Goal: Obtain resource: Download file/media

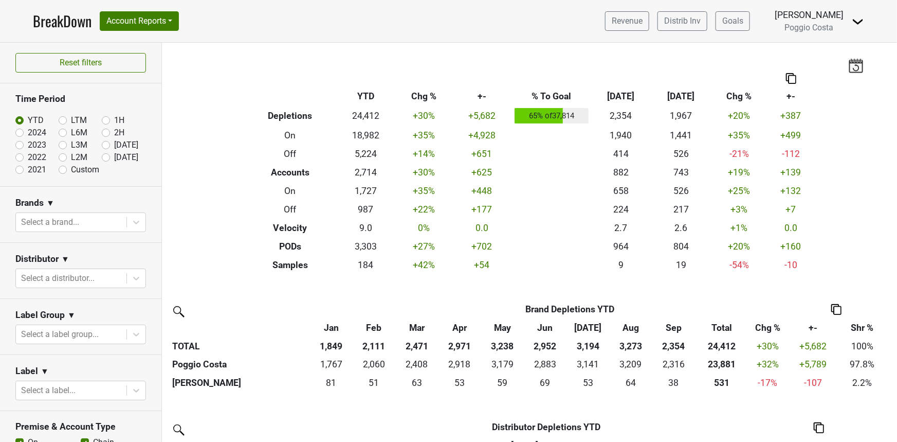
click at [71, 120] on label "LTM" at bounding box center [79, 120] width 16 height 12
click at [59, 120] on input "LTM" at bounding box center [79, 119] width 41 height 10
radio input "true"
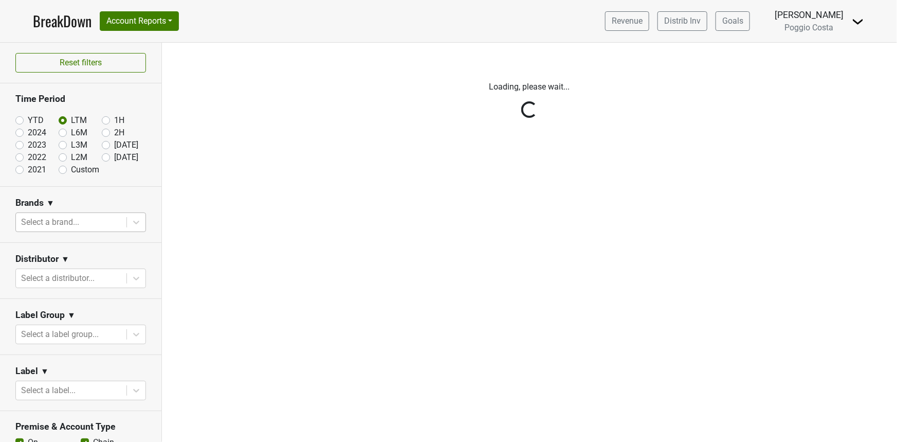
click at [76, 221] on div at bounding box center [71, 222] width 100 height 14
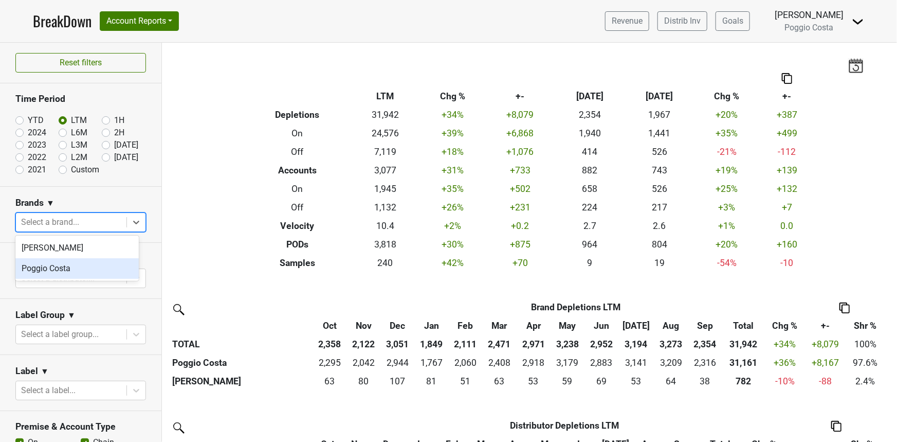
click at [57, 275] on div "Poggio Costa" at bounding box center [76, 268] width 123 height 21
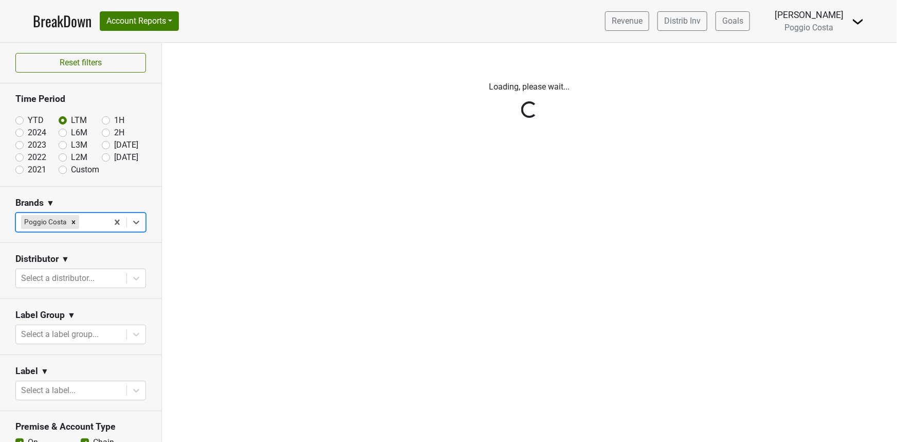
click at [55, 266] on div "Reset filters Time Period YTD LTM 1H 2024 L6M 2H 2023 L3M Sep '25 2022 L2M Oct …" at bounding box center [81, 242] width 162 height 399
click at [55, 279] on div "Reset filters Time Period YTD LTM 1H 2024 L6M 2H 2023 L3M Sep '25 2022 L2M Oct …" at bounding box center [81, 242] width 162 height 399
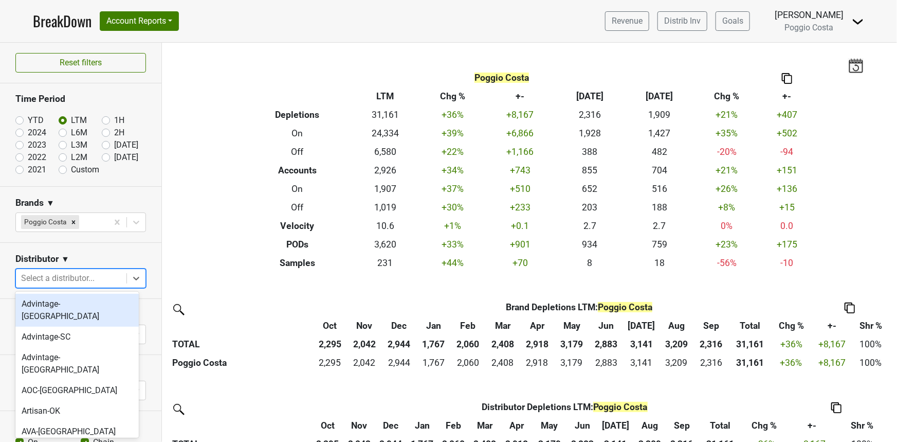
click at [55, 279] on div at bounding box center [71, 278] width 100 height 14
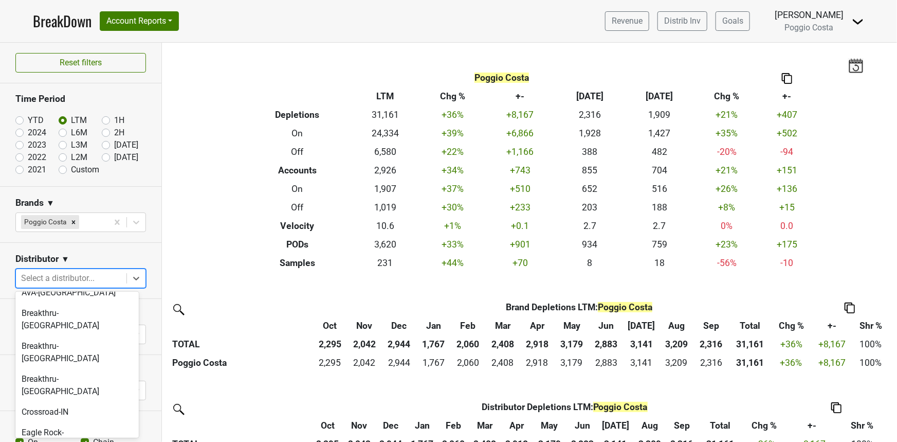
scroll to position [146, 0]
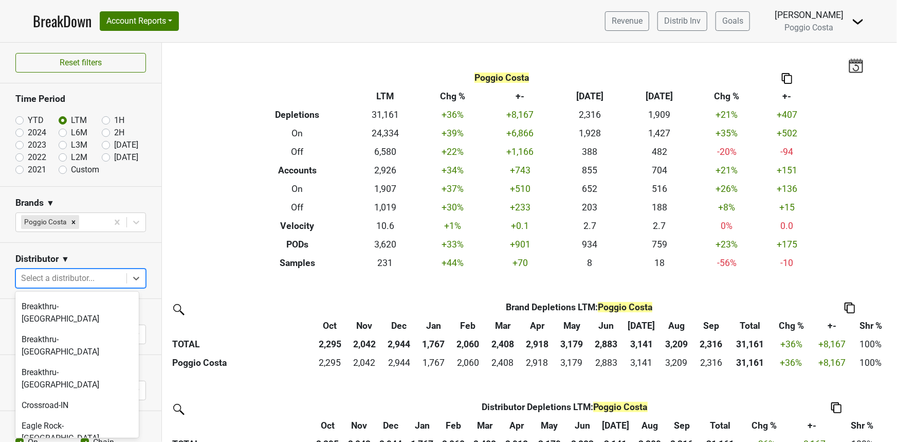
click at [11, 270] on section "Distributor ▼ option Favorite-NM focused, 12 of 40. 40 results available. Use U…" at bounding box center [80, 271] width 161 height 56
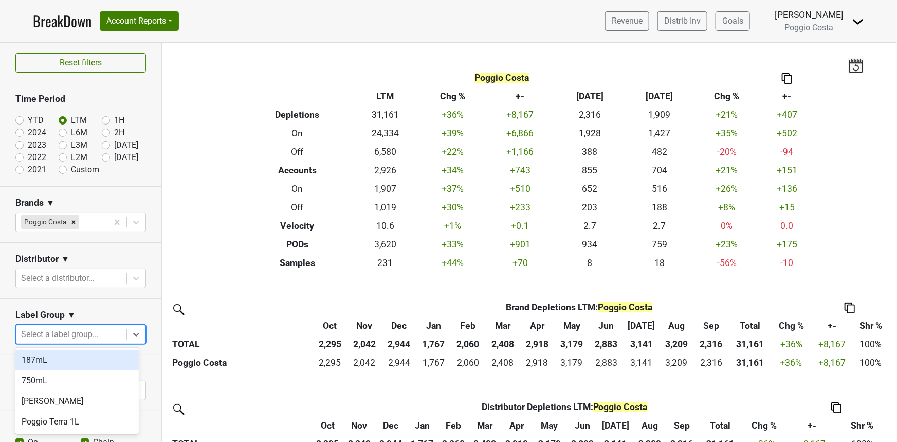
click at [60, 337] on div at bounding box center [71, 334] width 100 height 14
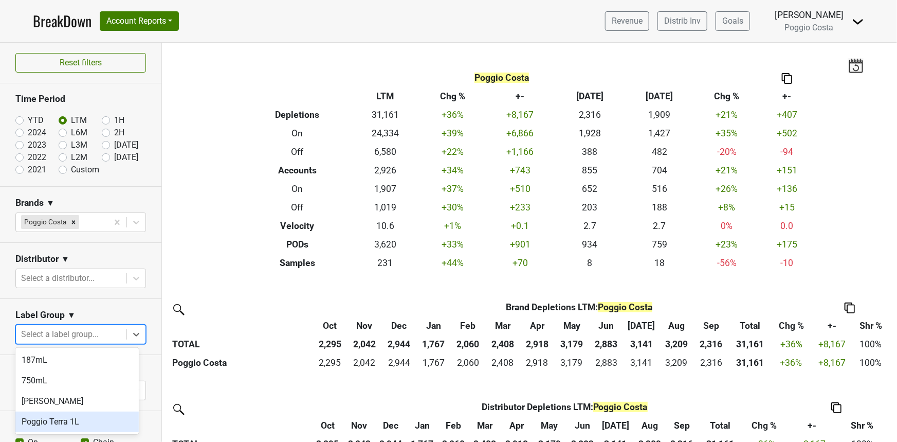
click at [48, 411] on div "Poggio Terra 1L" at bounding box center [76, 421] width 123 height 21
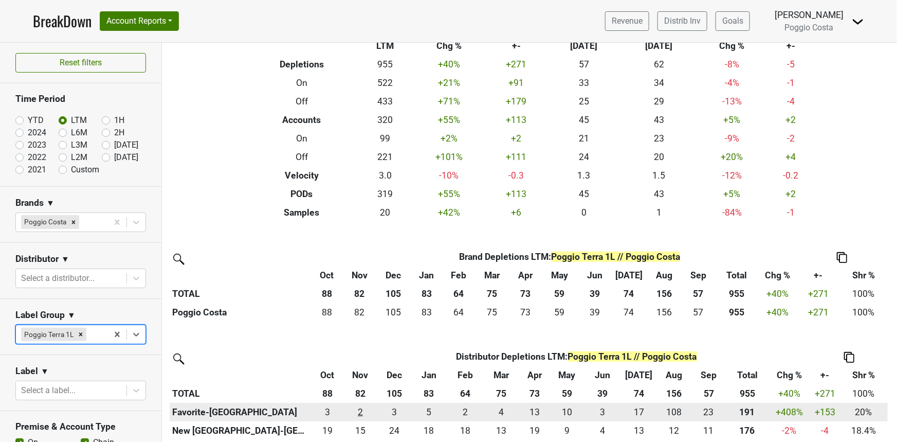
scroll to position [114, 0]
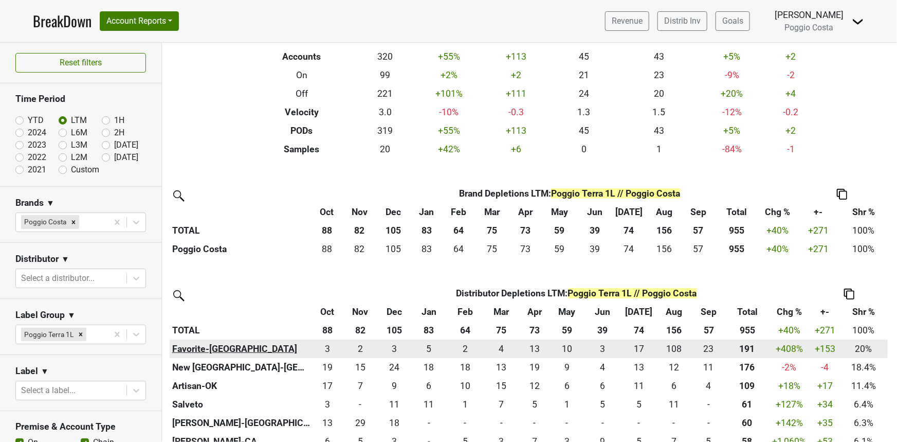
click at [203, 350] on th "Favorite-TX" at bounding box center [241, 348] width 143 height 19
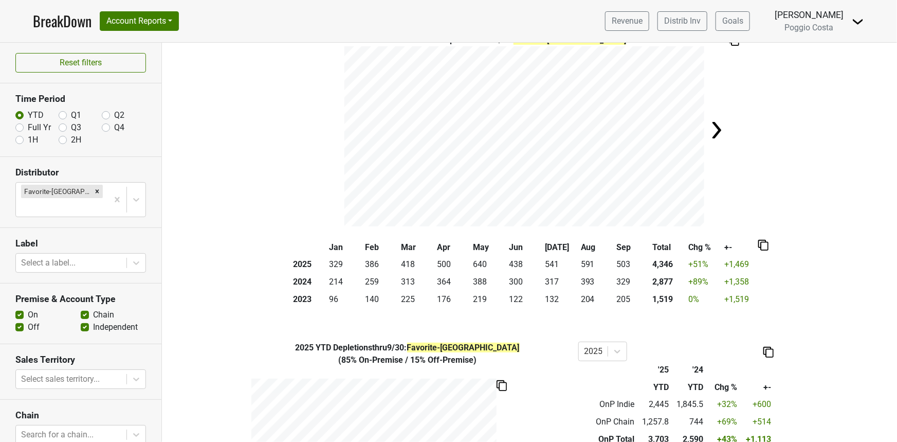
scroll to position [26, 0]
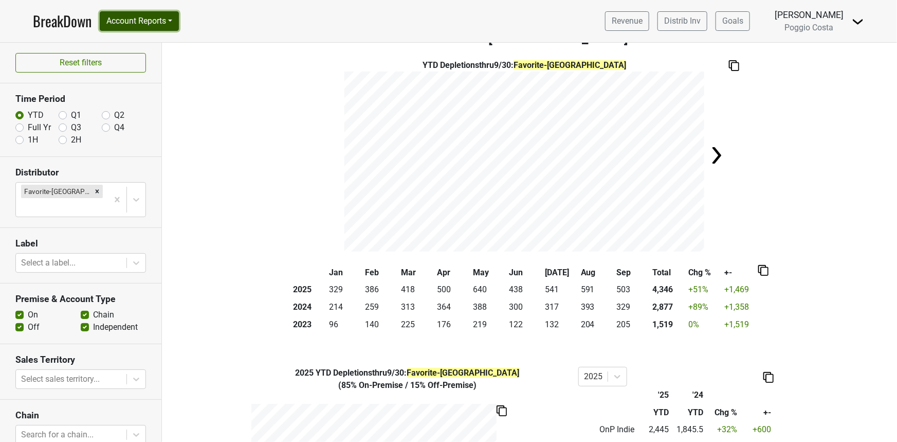
click at [152, 24] on button "Account Reports" at bounding box center [139, 21] width 79 height 20
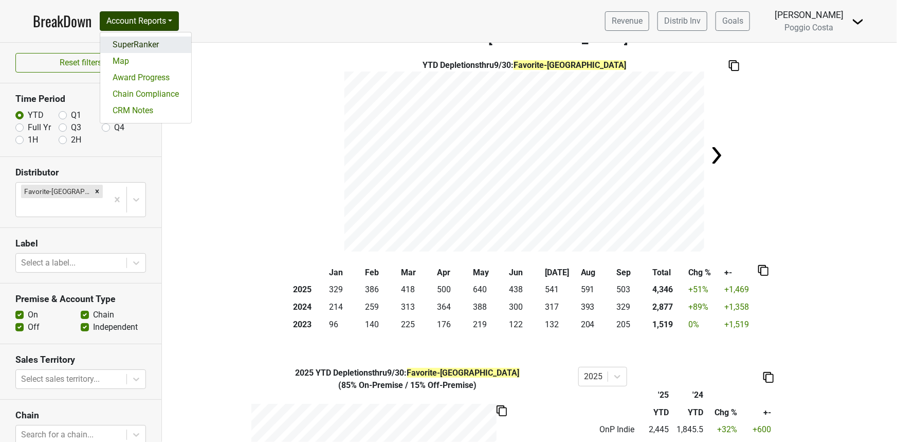
click at [139, 41] on link "SuperRanker" at bounding box center [145, 45] width 91 height 16
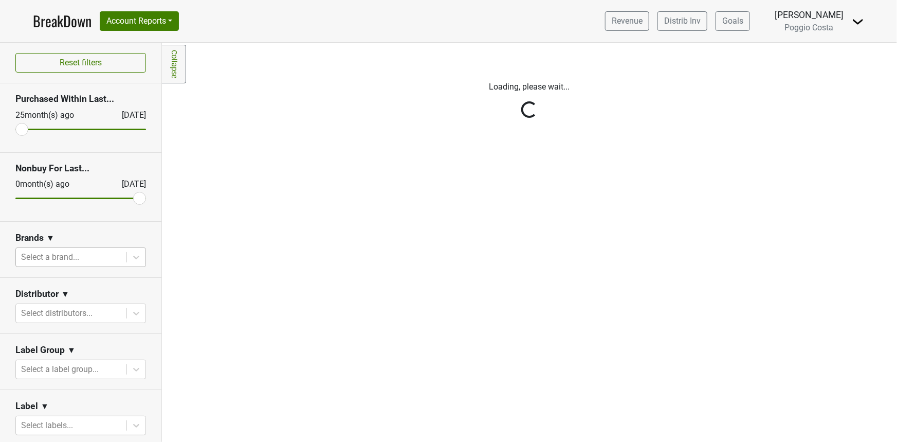
click at [55, 257] on div at bounding box center [71, 257] width 100 height 14
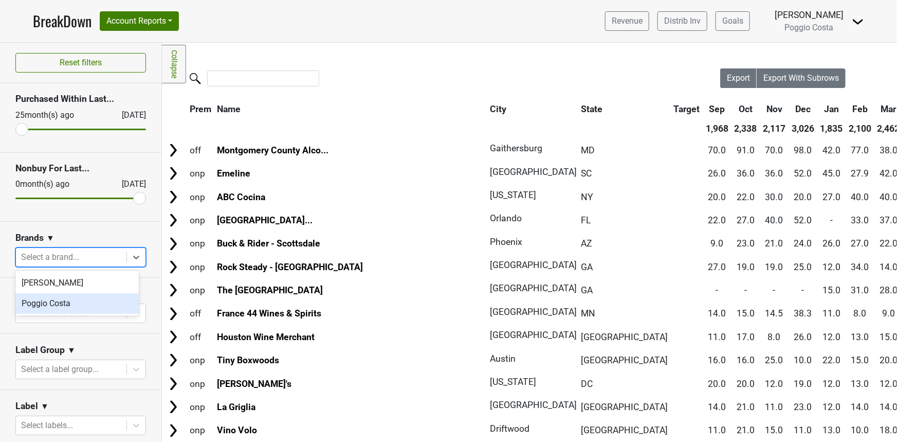
click at [53, 305] on div "Poggio Costa" at bounding box center [76, 303] width 123 height 21
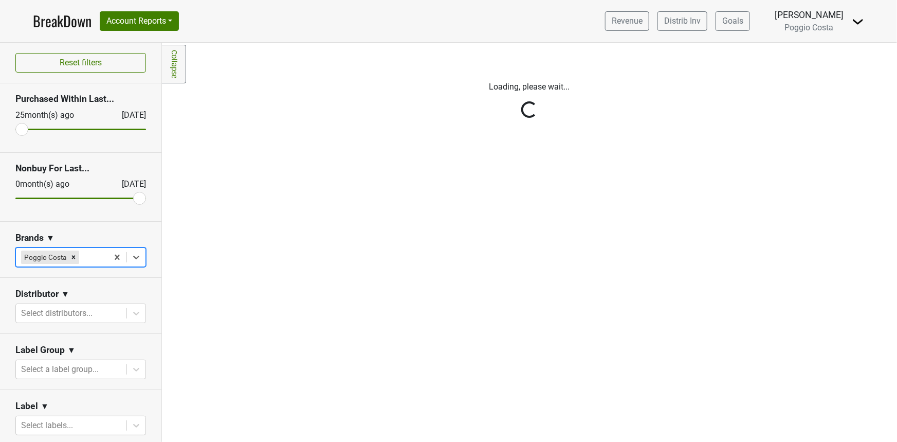
click at [53, 307] on div "Reset filters Purchased Within Last... 25 month(s) ago Oct '25 Nonbuy For Last.…" at bounding box center [81, 242] width 162 height 399
click at [53, 310] on div at bounding box center [71, 313] width 100 height 14
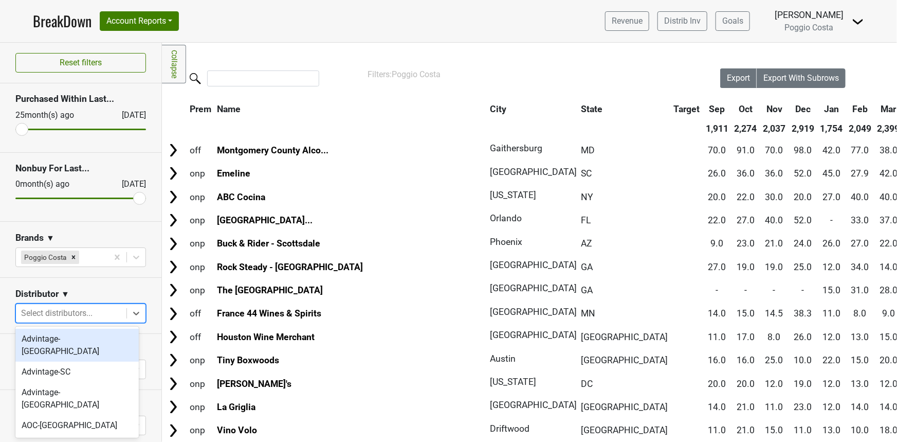
click at [53, 310] on div at bounding box center [71, 313] width 100 height 14
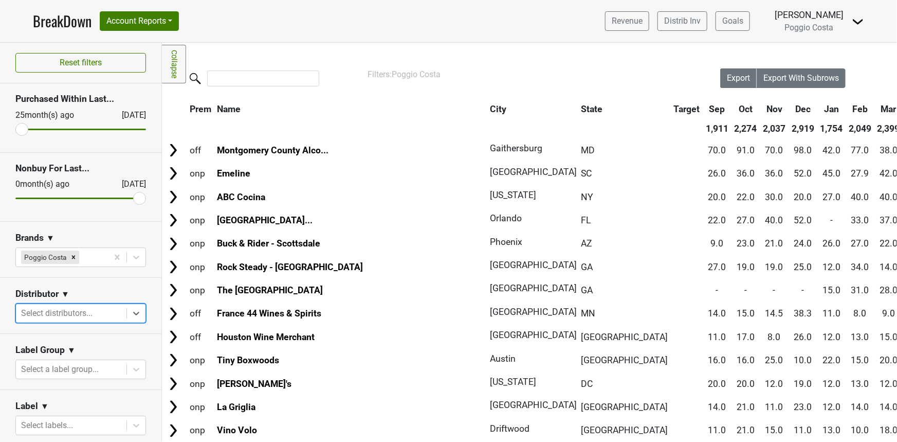
click at [53, 310] on div at bounding box center [71, 313] width 100 height 14
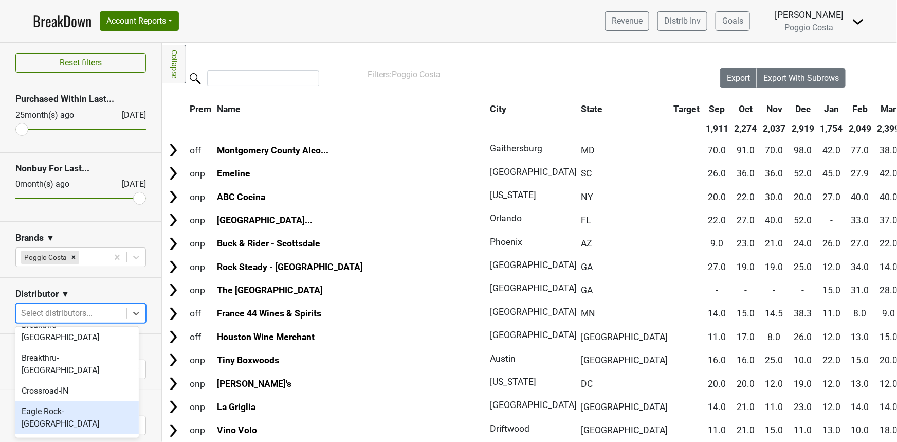
scroll to position [204, 0]
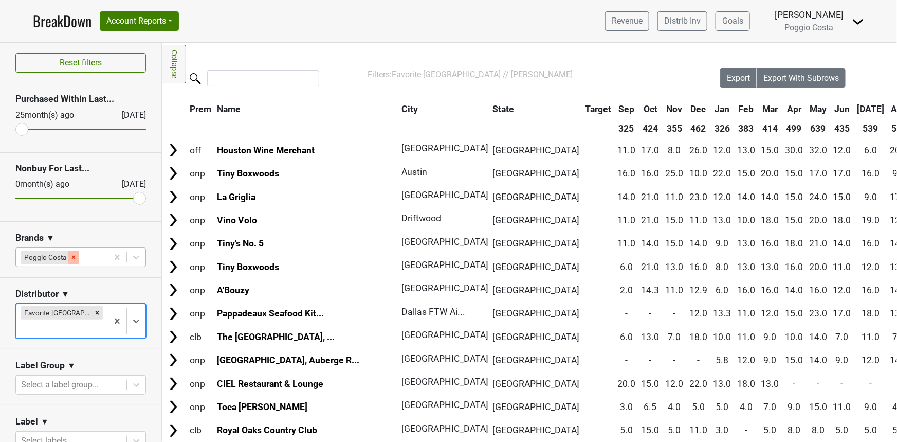
click at [77, 256] on div "Remove Poggio Costa" at bounding box center [73, 256] width 11 height 13
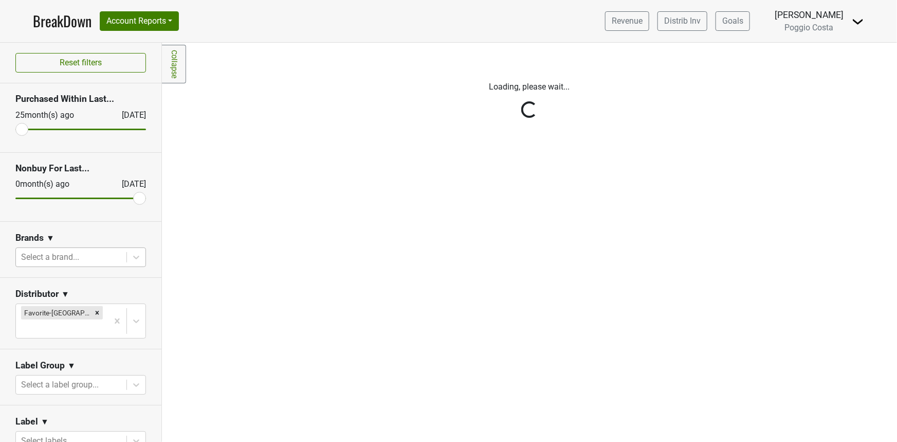
click at [78, 257] on div "Reset filters Purchased Within Last... 25 month(s) ago Oct '25 Nonbuy For Last.…" at bounding box center [81, 242] width 162 height 399
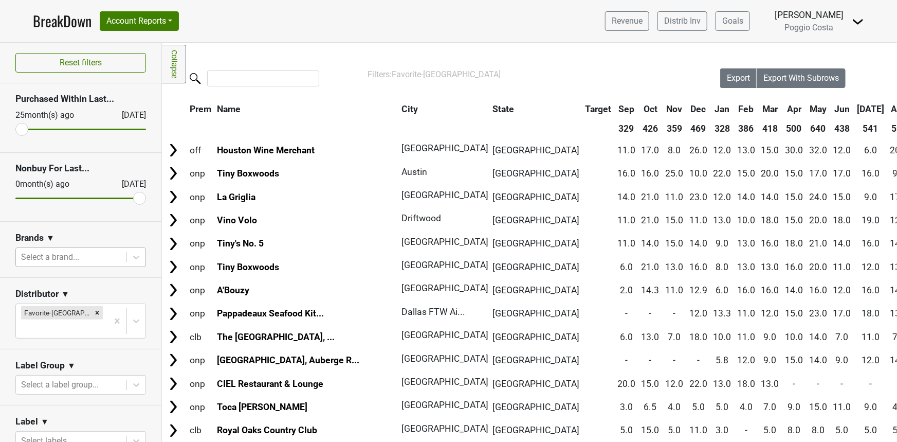
click at [78, 257] on div at bounding box center [71, 257] width 100 height 14
type input "t"
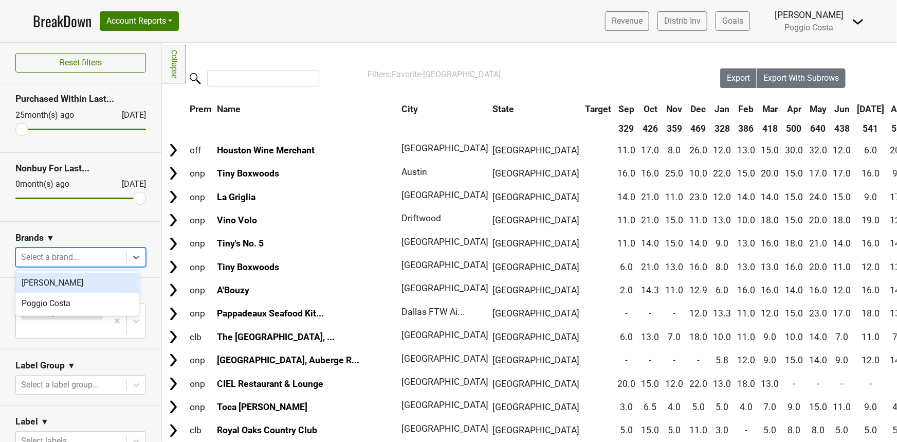
click at [103, 232] on div "Brands ▼" at bounding box center [80, 239] width 131 height 15
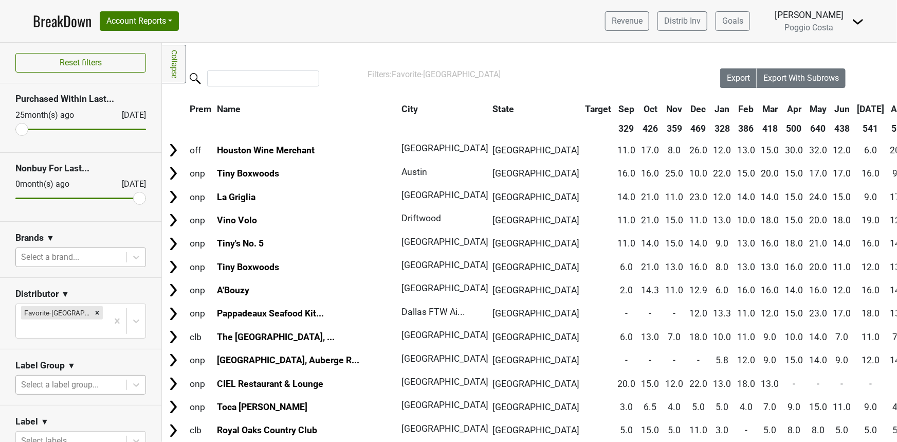
click at [64, 365] on body "BreakDown Account Reports SuperRanker Map Award Progress Chain Compliance CRM N…" at bounding box center [448, 221] width 897 height 442
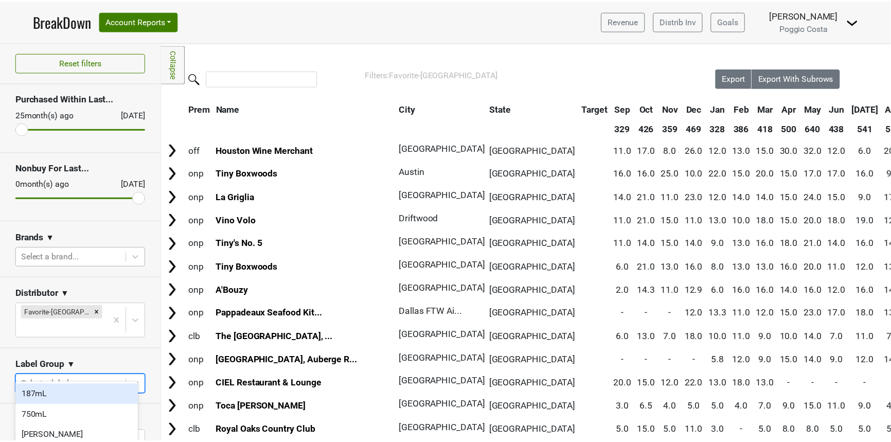
scroll to position [27, 0]
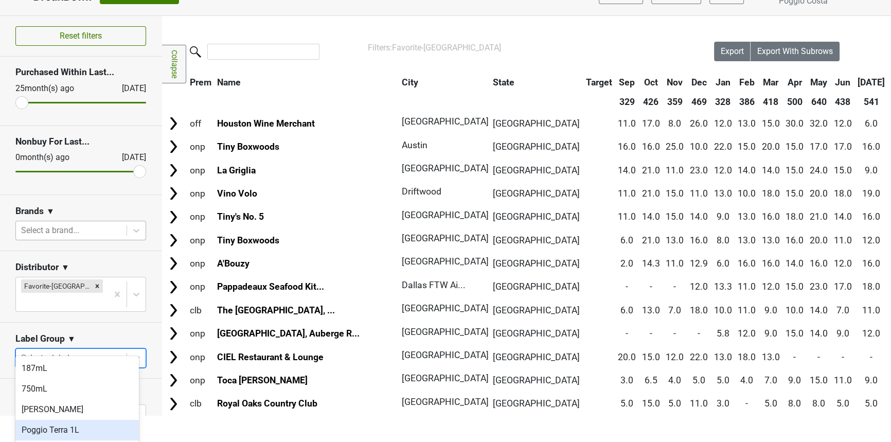
click at [66, 427] on div "Poggio Terra 1L" at bounding box center [76, 430] width 123 height 21
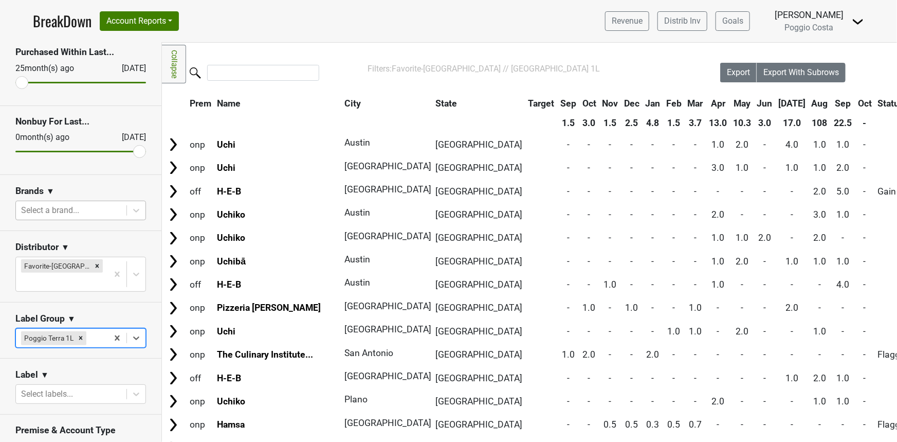
scroll to position [120, 0]
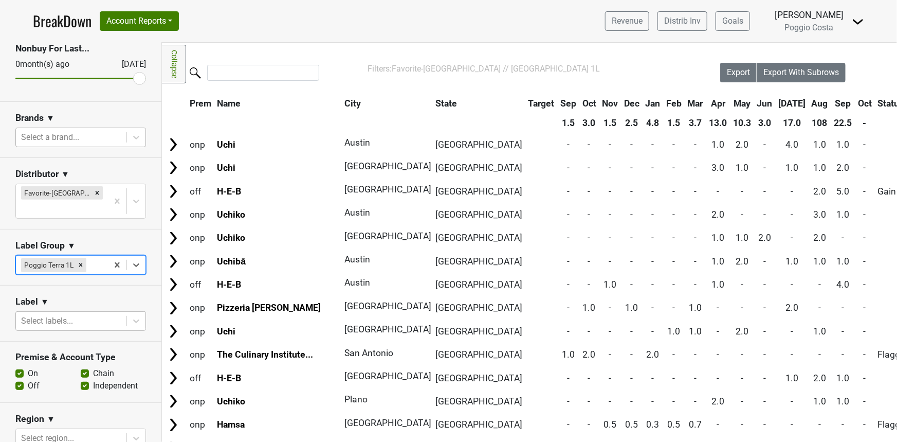
click at [60, 314] on div at bounding box center [71, 321] width 100 height 14
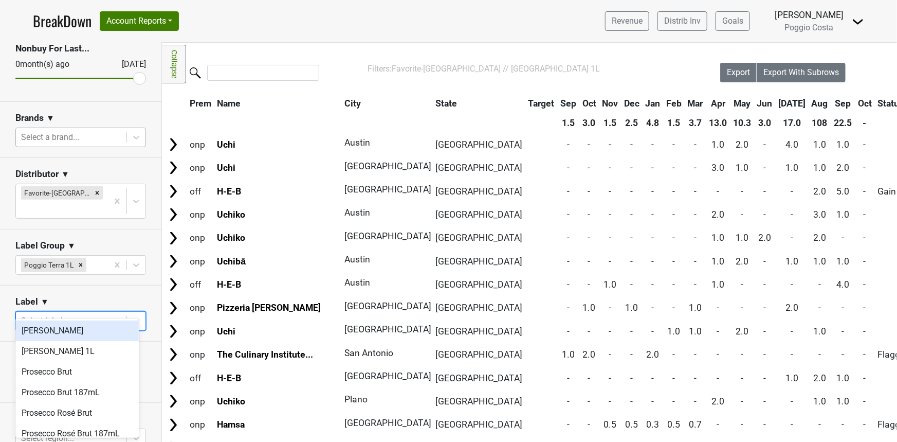
click at [60, 314] on div at bounding box center [71, 321] width 100 height 14
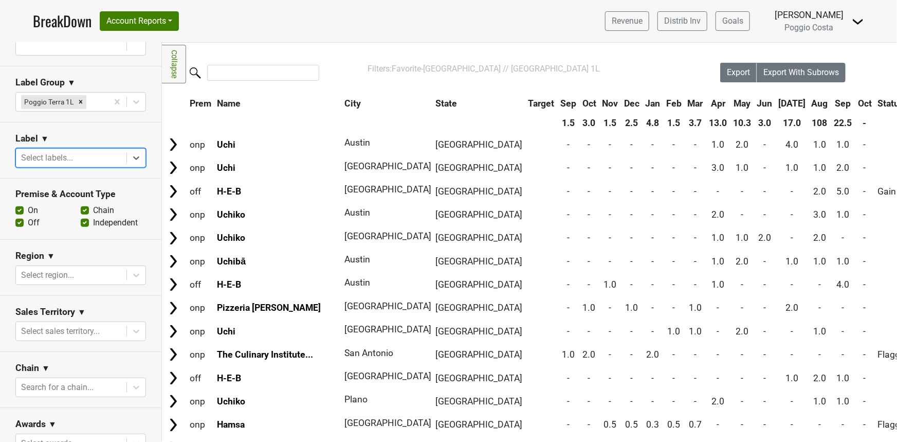
scroll to position [292, 0]
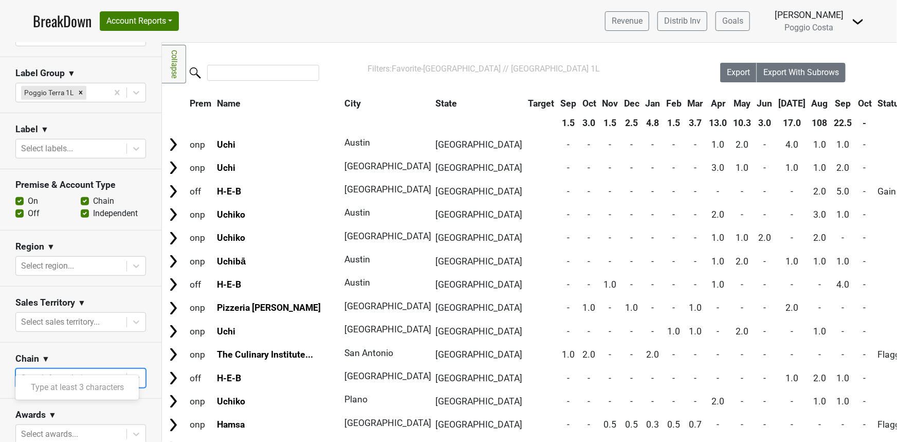
click at [59, 369] on div "Search for a chain..." at bounding box center [71, 378] width 111 height 19
type input "heb"
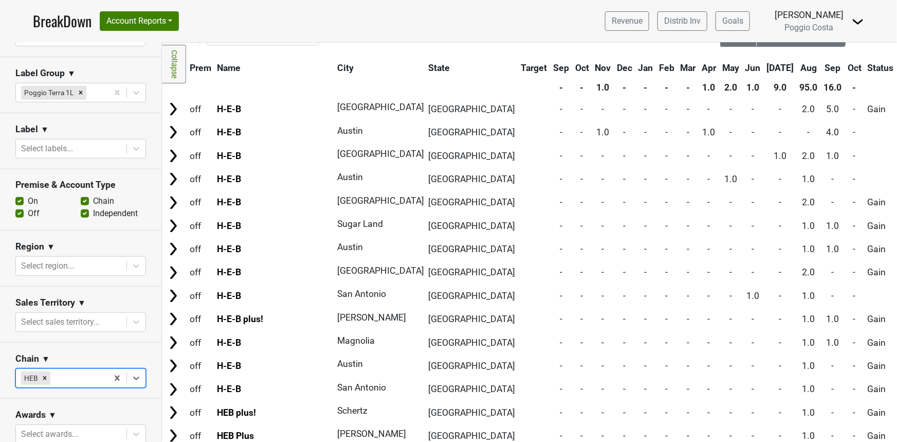
scroll to position [0, 0]
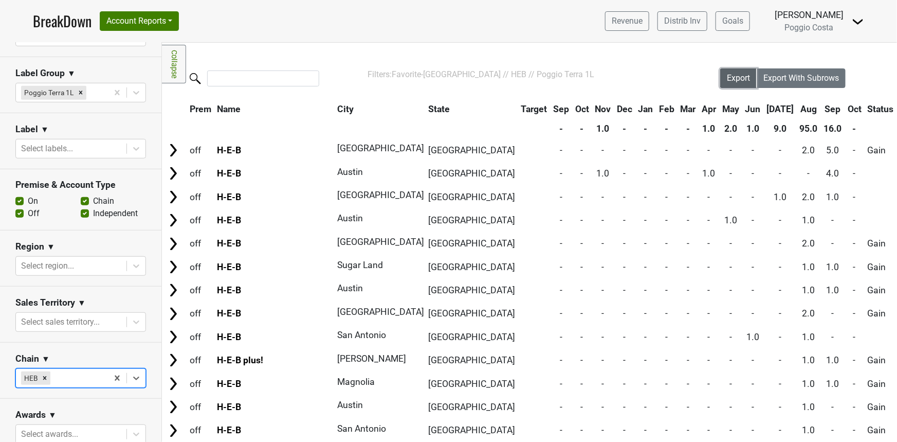
click at [733, 78] on span "Export" at bounding box center [738, 78] width 23 height 10
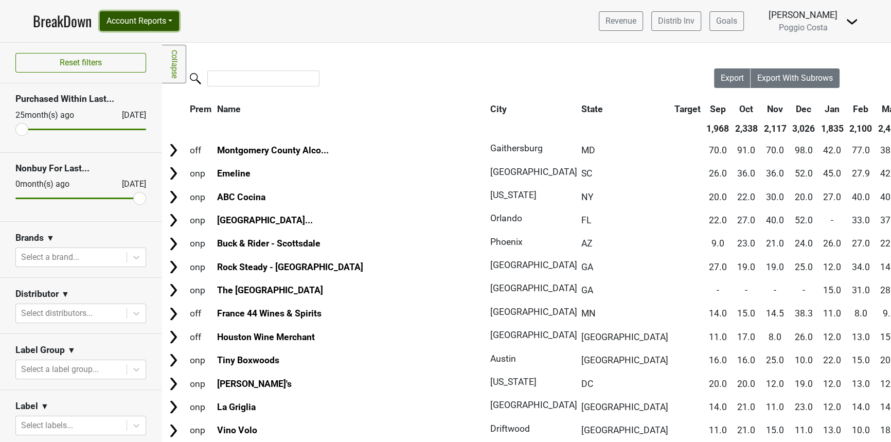
click at [125, 16] on button "Account Reports" at bounding box center [139, 21] width 79 height 20
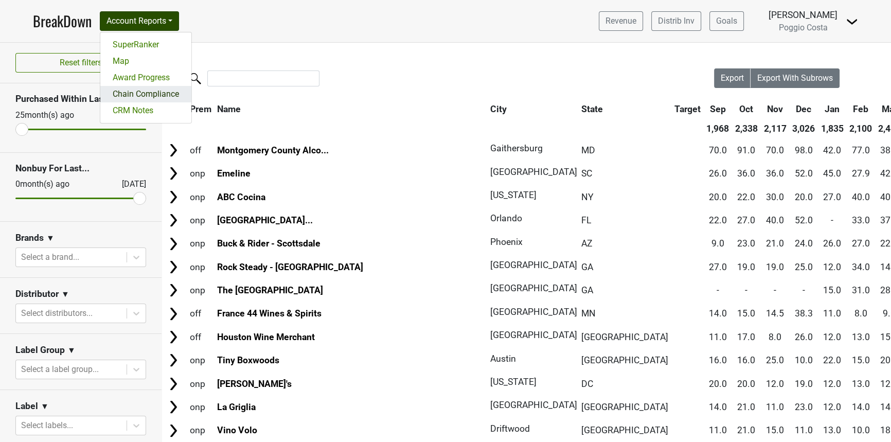
click at [146, 96] on link "Chain Compliance" at bounding box center [145, 94] width 91 height 16
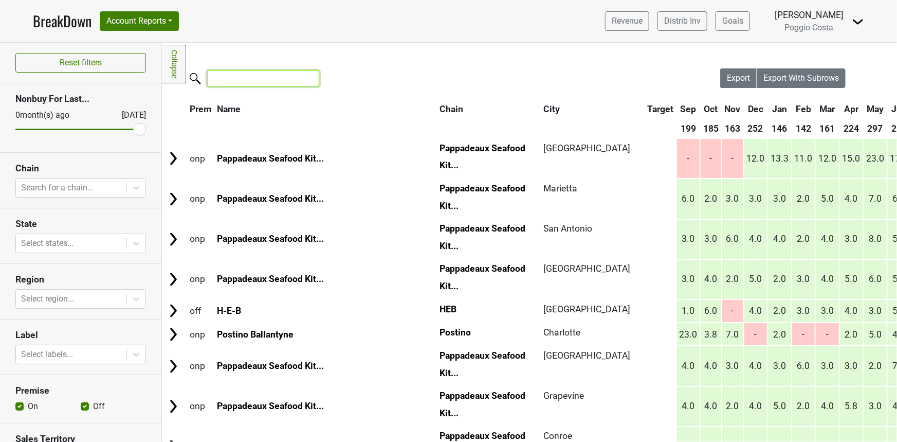
click at [236, 73] on input "search" at bounding box center [263, 78] width 112 height 16
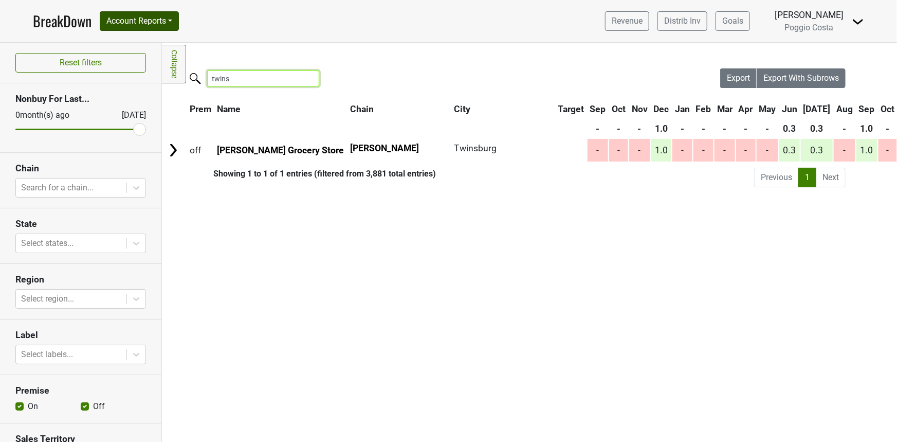
type input "twins"
click at [117, 25] on button "Account Reports" at bounding box center [139, 21] width 79 height 20
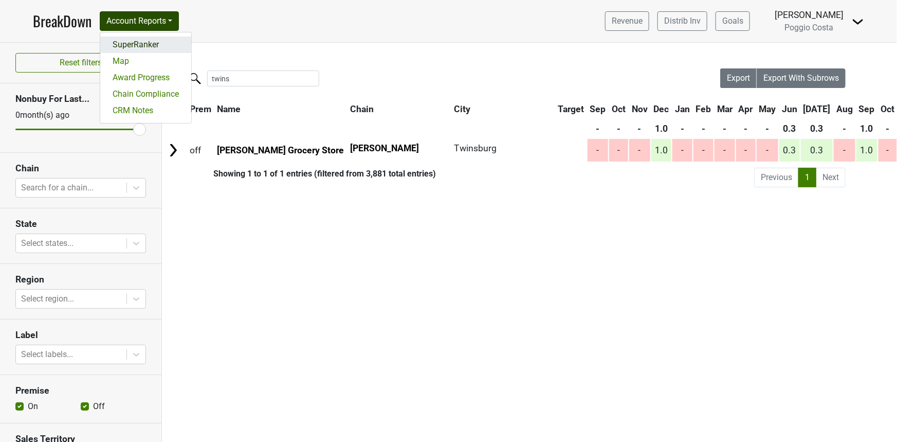
click at [144, 43] on link "SuperRanker" at bounding box center [145, 45] width 91 height 16
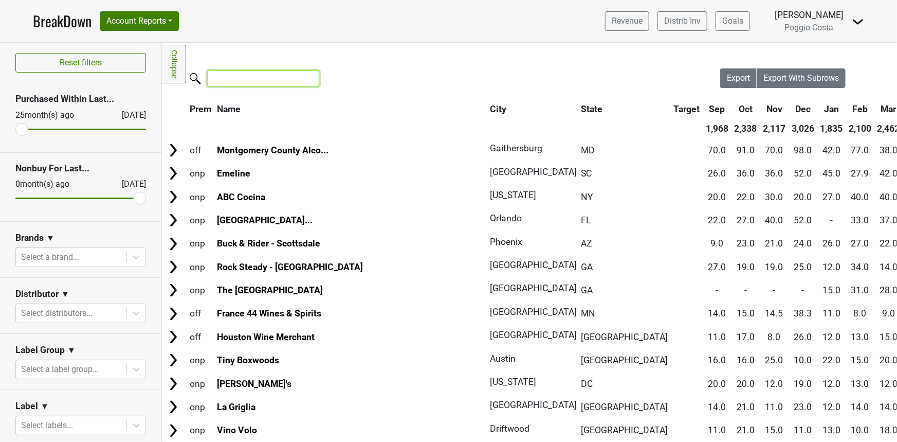
click at [237, 85] on input "search" at bounding box center [263, 78] width 112 height 16
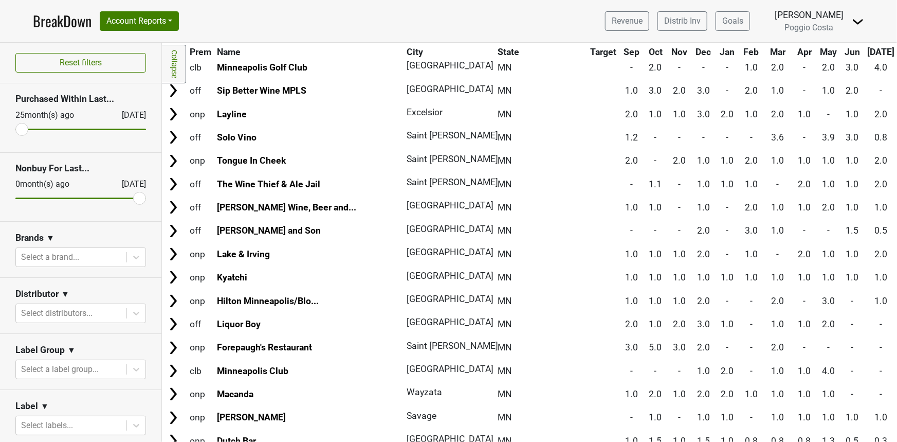
scroll to position [634, 0]
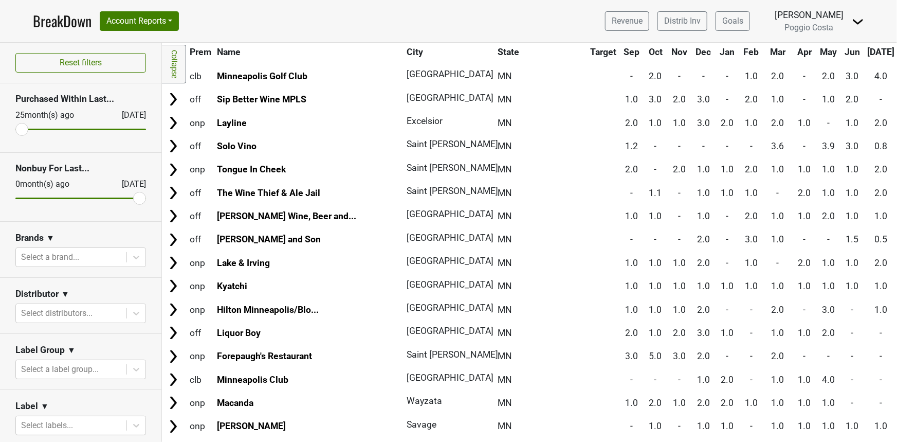
type input "twin"
click at [58, 300] on div "Distributor ▼" at bounding box center [80, 295] width 131 height 15
click at [58, 306] on div at bounding box center [71, 313] width 100 height 14
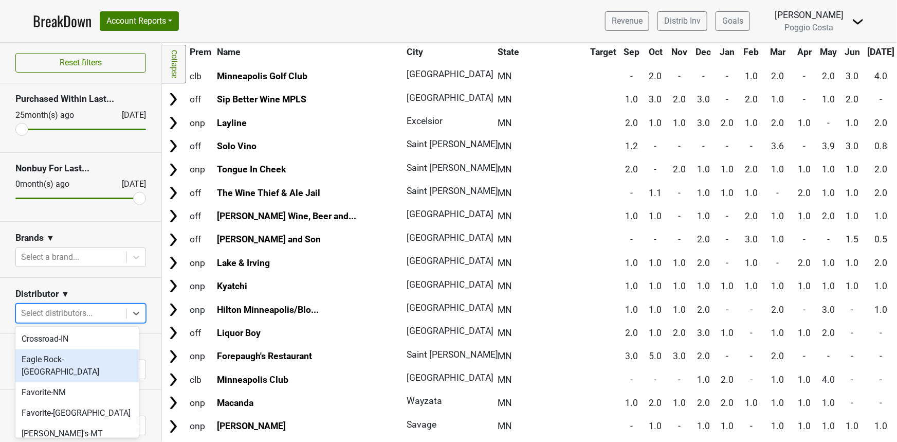
scroll to position [253, 0]
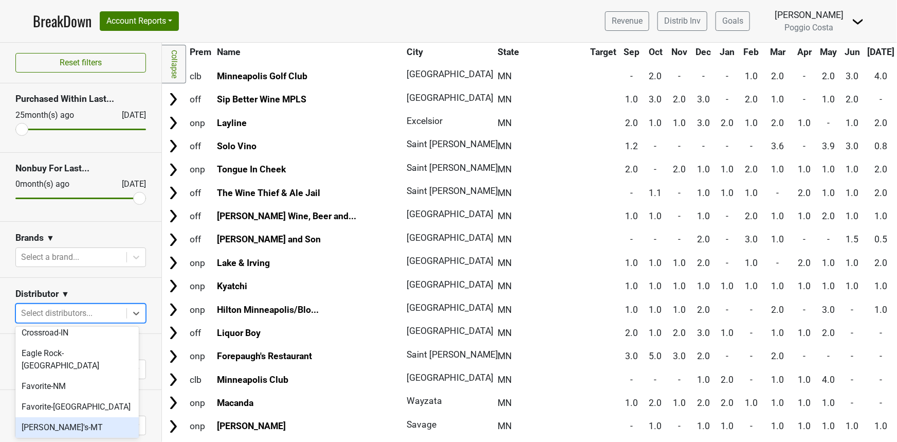
click at [57, 397] on div "Favorite-TX" at bounding box center [76, 407] width 123 height 21
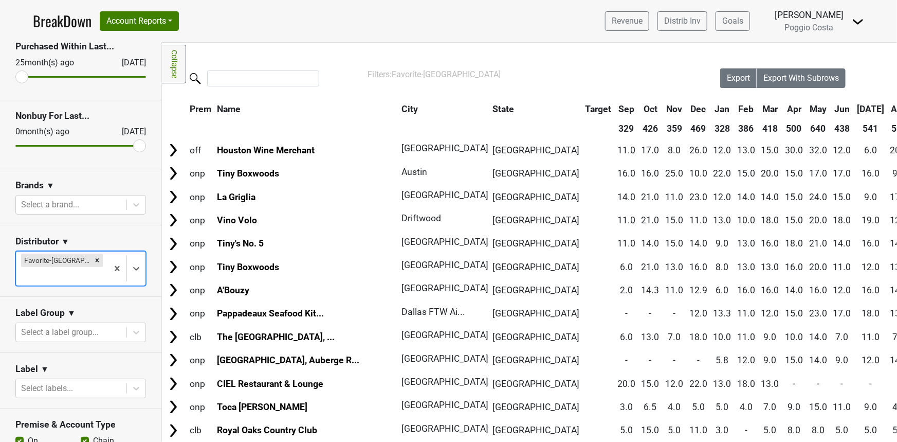
scroll to position [113, 0]
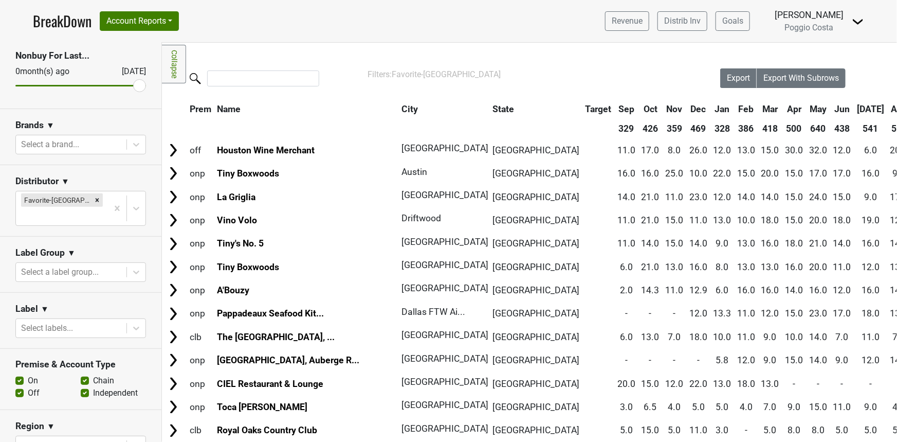
click at [30, 374] on label "On" at bounding box center [33, 380] width 10 height 12
click at [24, 374] on input "On" at bounding box center [19, 379] width 8 height 10
checkbox input "false"
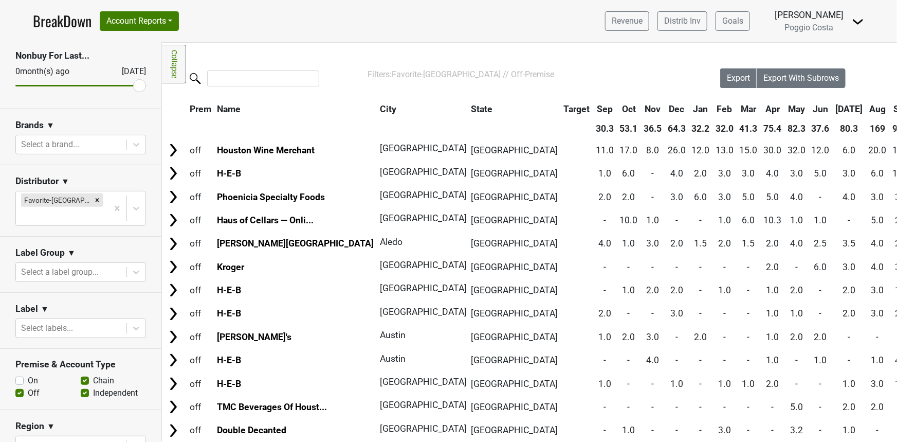
click at [93, 387] on label "Independent" at bounding box center [115, 393] width 45 height 12
click at [83, 387] on input "Independent" at bounding box center [85, 392] width 8 height 10
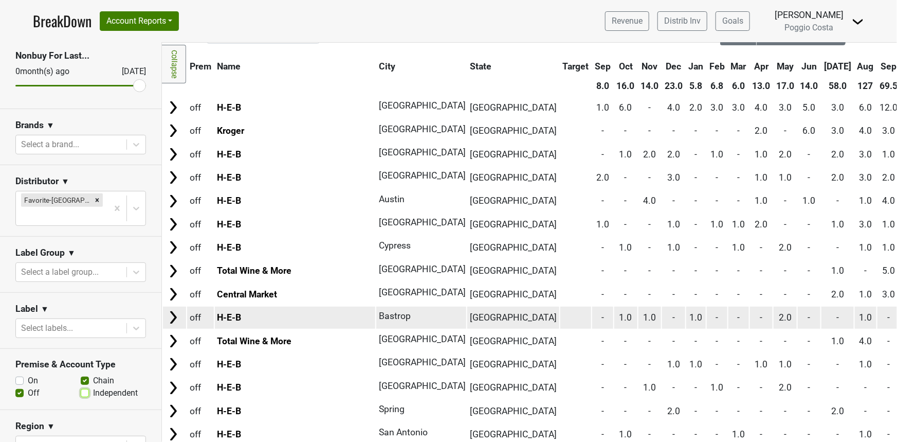
scroll to position [57, 0]
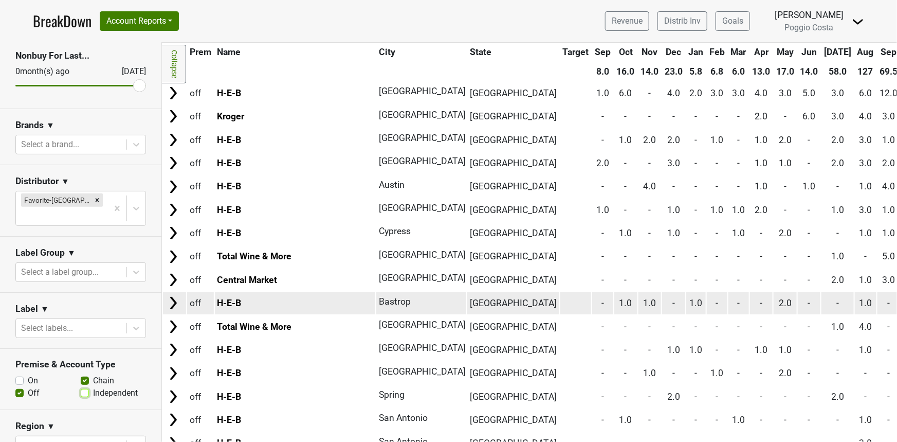
click at [81, 387] on input "Independent" at bounding box center [85, 392] width 8 height 10
checkbox input "true"
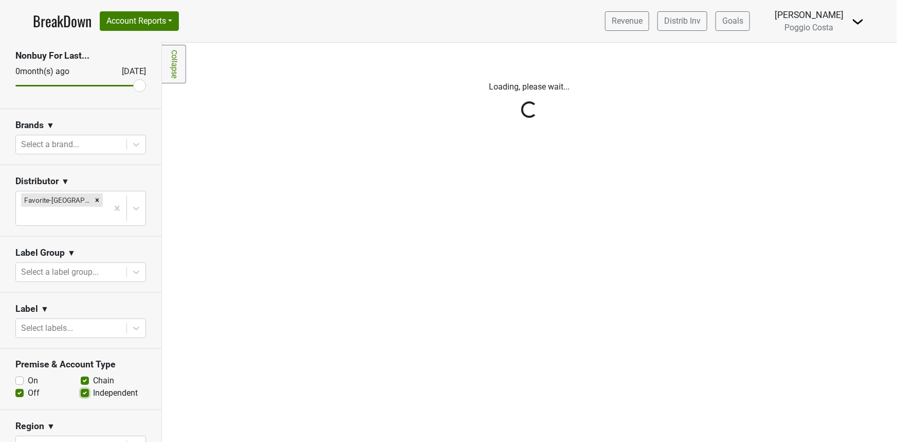
scroll to position [0, 0]
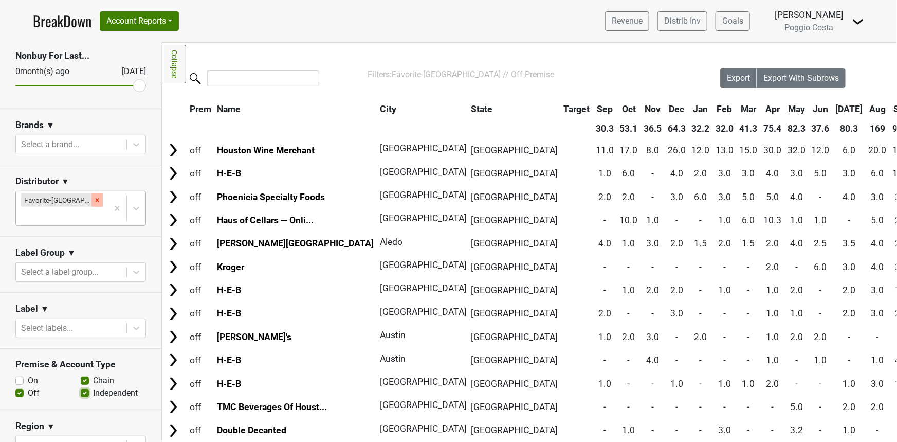
click at [92, 202] on div "Remove Favorite-TX" at bounding box center [97, 199] width 11 height 13
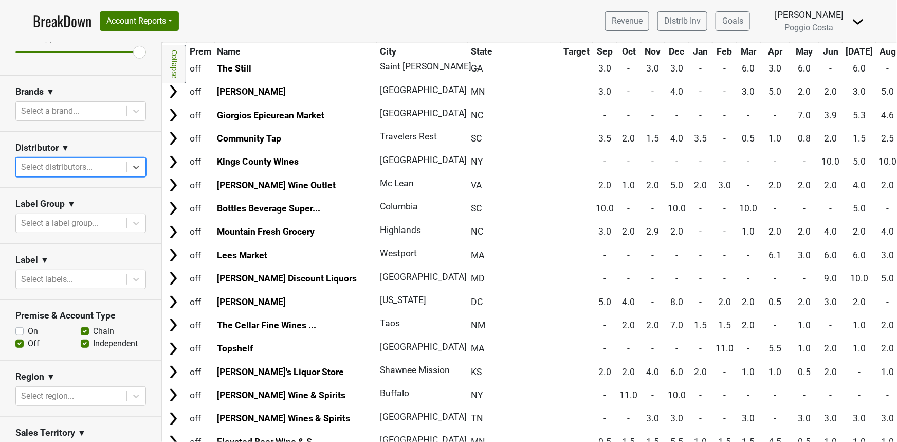
scroll to position [148, 0]
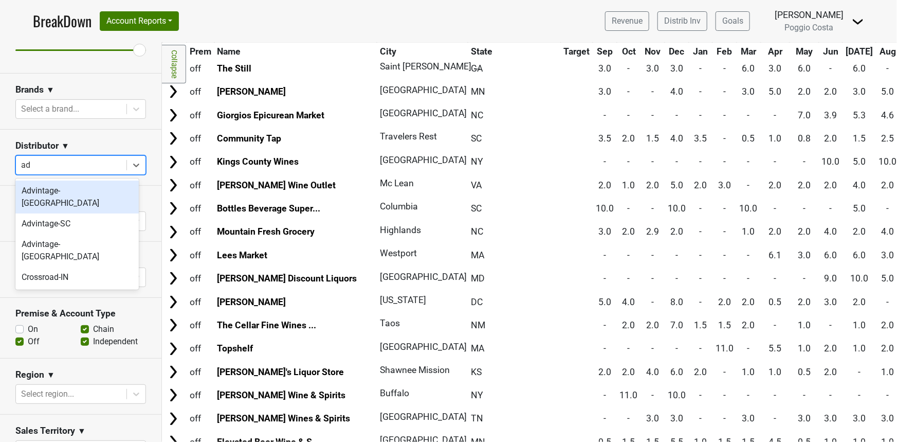
type input "adv"
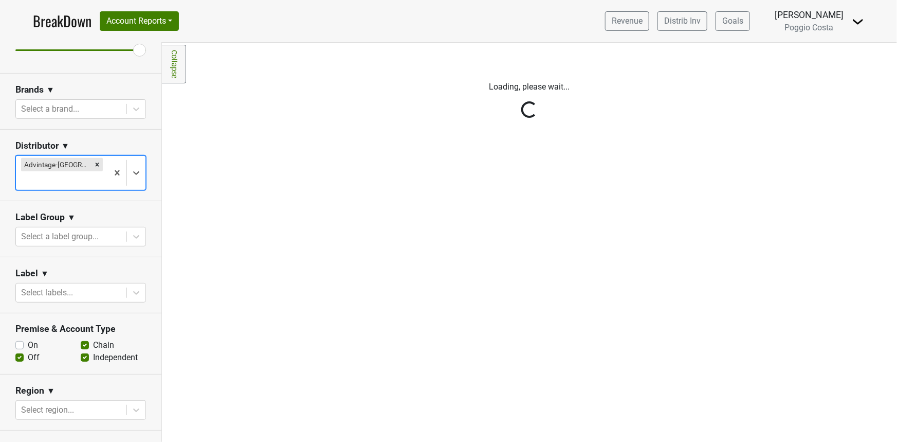
scroll to position [0, 0]
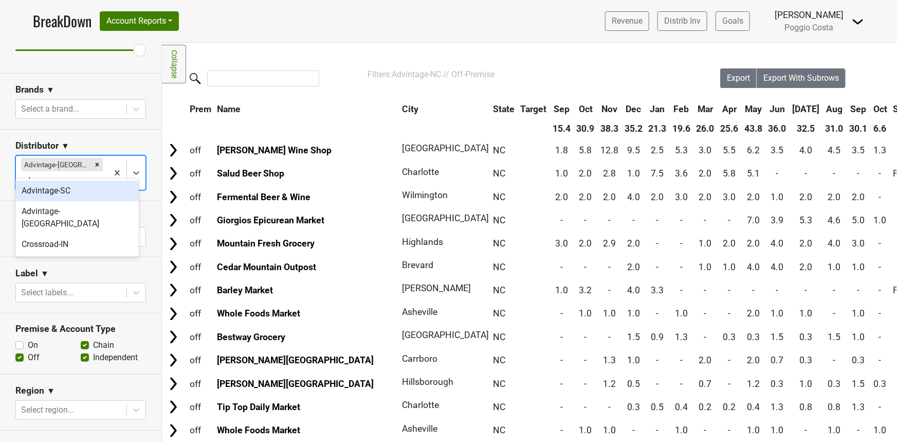
type input "adv"
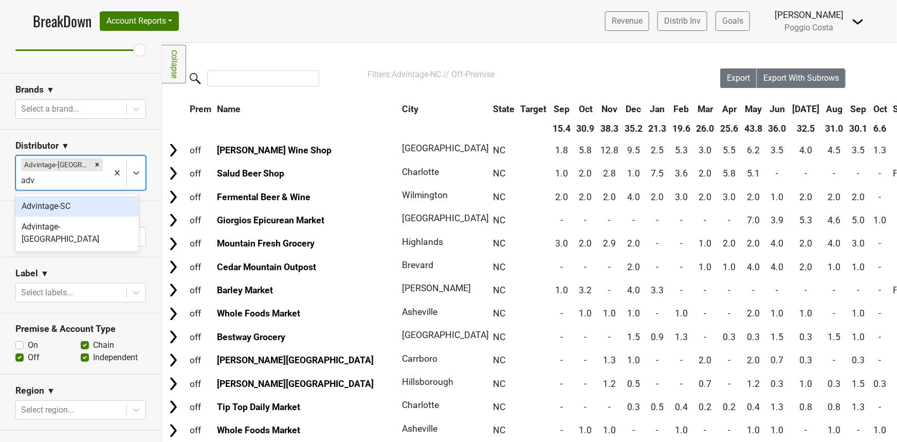
click at [67, 206] on div "Advintage-SC" at bounding box center [76, 206] width 123 height 21
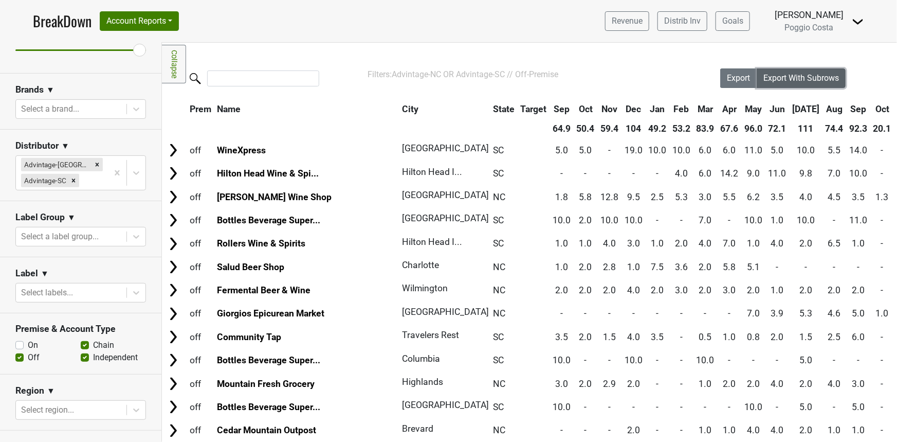
click at [781, 75] on span "Export With Subrows" at bounding box center [802, 78] width 76 height 10
click at [94, 165] on icon "Remove Advintage-NC" at bounding box center [97, 164] width 7 height 7
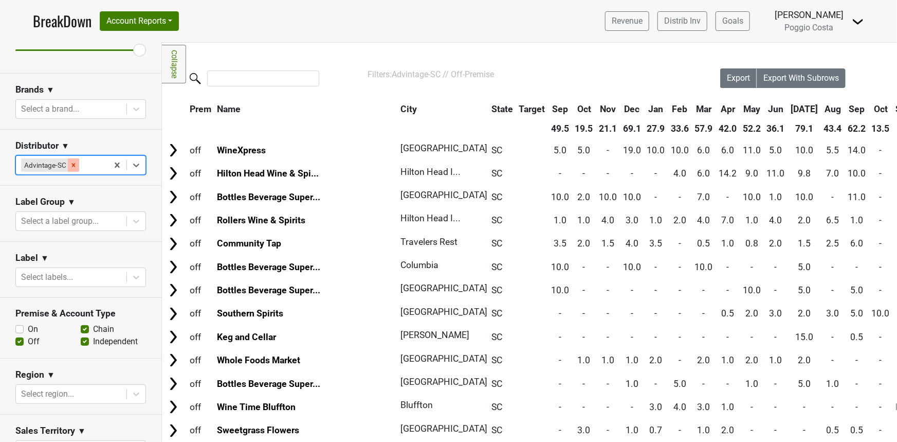
click at [74, 165] on icon "Remove Advintage-SC" at bounding box center [74, 165] width 4 height 4
